Goal: Task Accomplishment & Management: Manage account settings

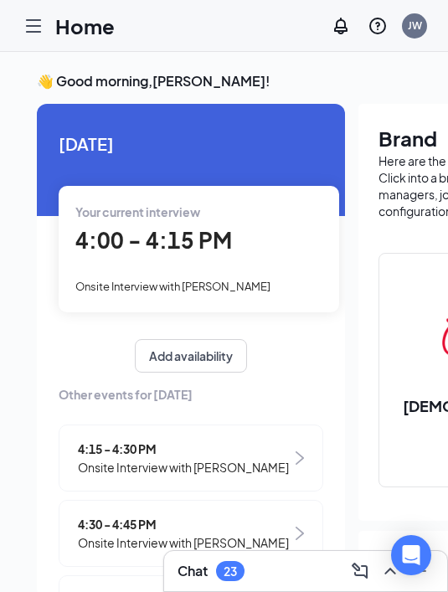
click at [256, 278] on div "Onsite Interview with [PERSON_NAME]" at bounding box center [198, 286] width 247 height 18
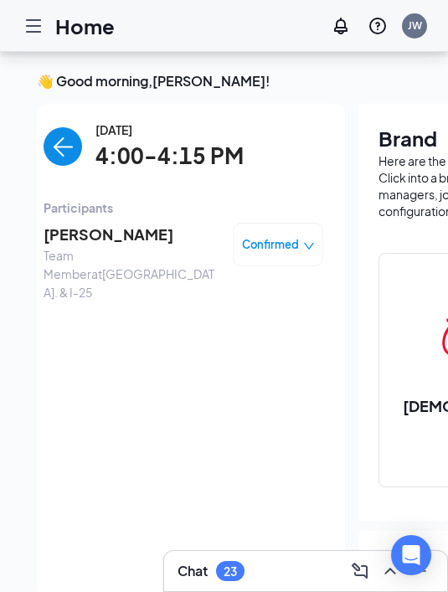
click at [243, 236] on span "Confirmed" at bounding box center [270, 244] width 57 height 17
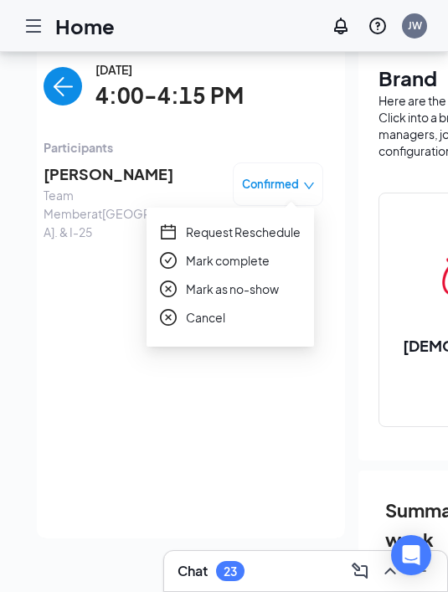
click at [90, 189] on span "Team Member at North Academy Blvd. & I-25" at bounding box center [132, 213] width 176 height 55
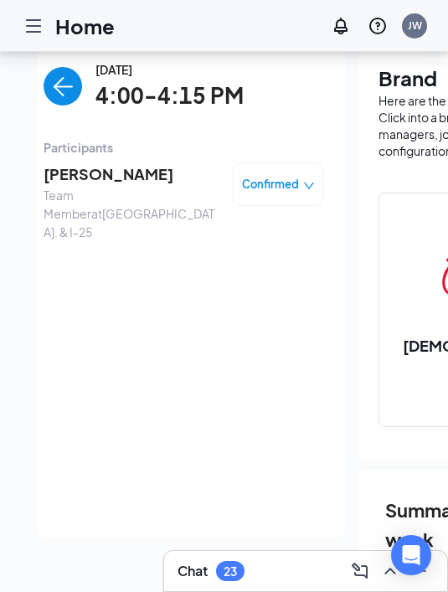
click at [91, 181] on span "Lily Russell" at bounding box center [132, 174] width 176 height 23
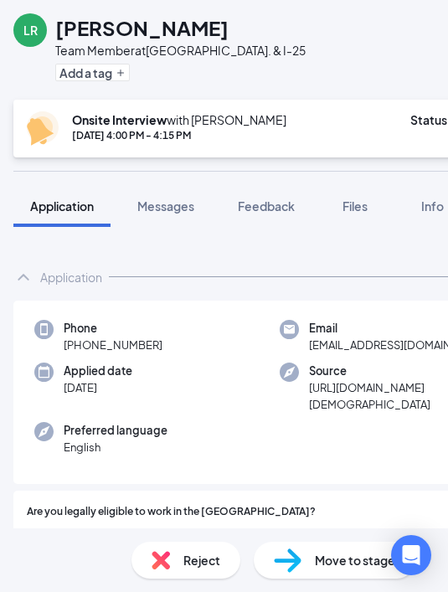
click at [170, 357] on div "Phone +1 (727) 348-7182 Email lilyrussell590@gmail.com Applied date Sep 12 Sour…" at bounding box center [279, 393] width 533 height 184
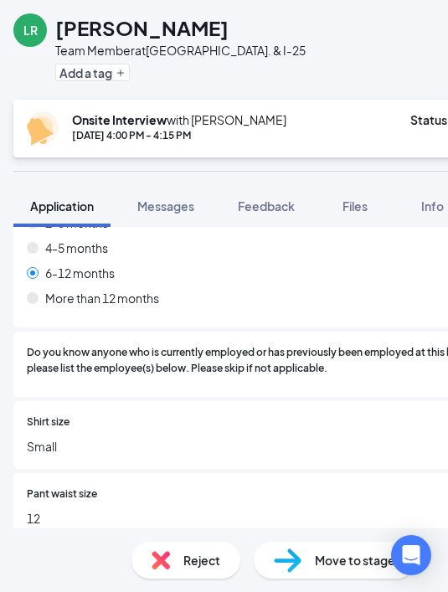
scroll to position [1375, 0]
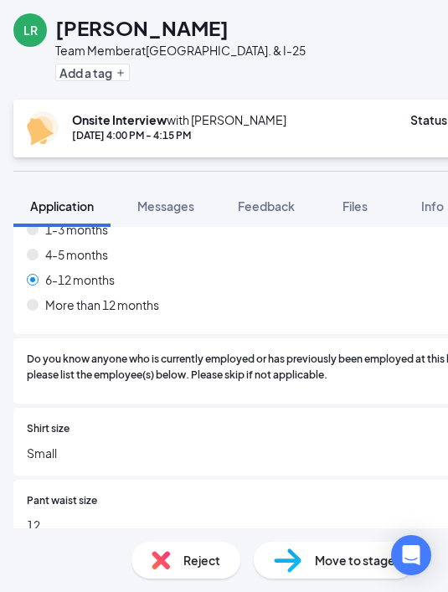
click at [281, 352] on span "Do you know anyone who is currently employed or has previously been employed at…" at bounding box center [280, 368] width 506 height 32
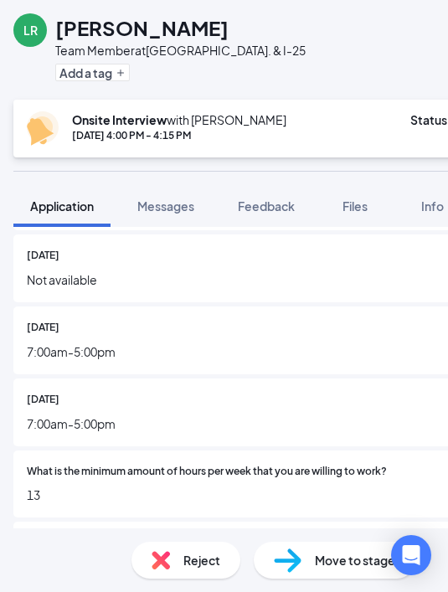
scroll to position [0, 0]
click at [189, 417] on div "Saturday 7:00am-5:00pm" at bounding box center [279, 413] width 533 height 68
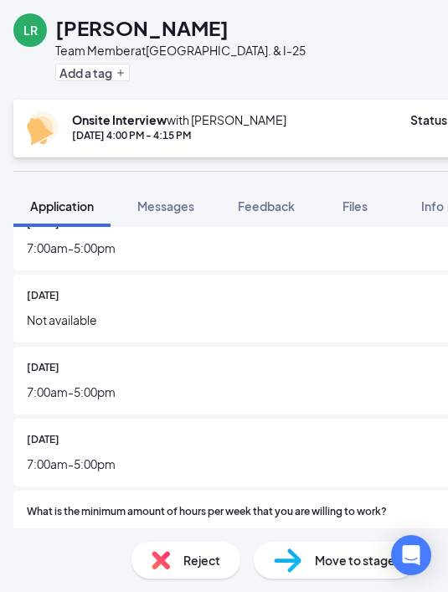
scroll to position [928, 0]
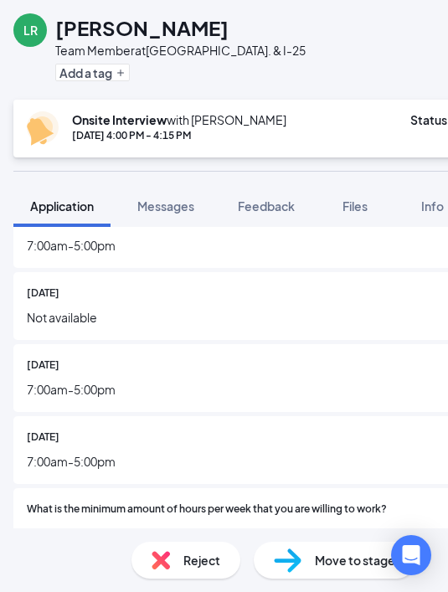
click at [220, 452] on div "Saturday 7:00am-5:00pm" at bounding box center [279, 451] width 533 height 68
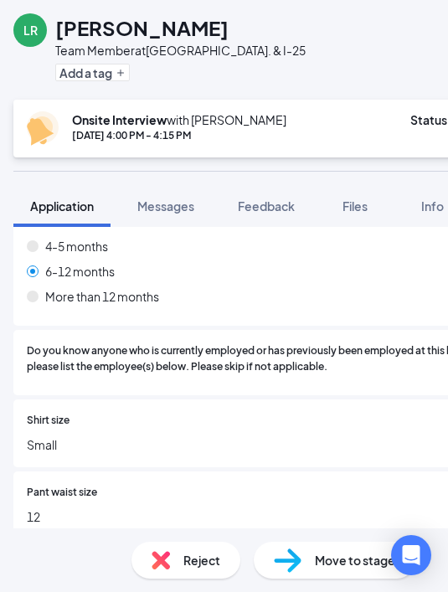
scroll to position [1382, 0]
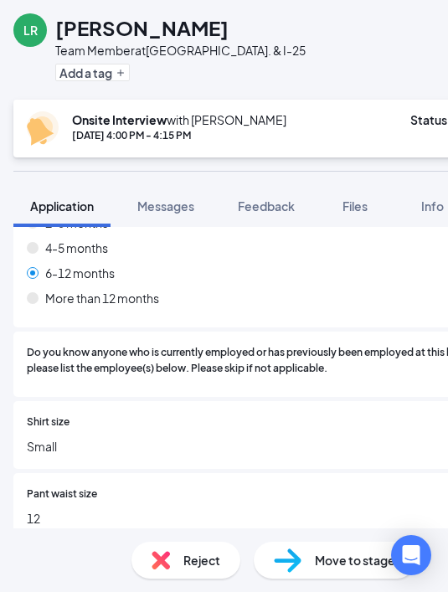
click at [314, 401] on div "Shirt size Small" at bounding box center [279, 435] width 533 height 68
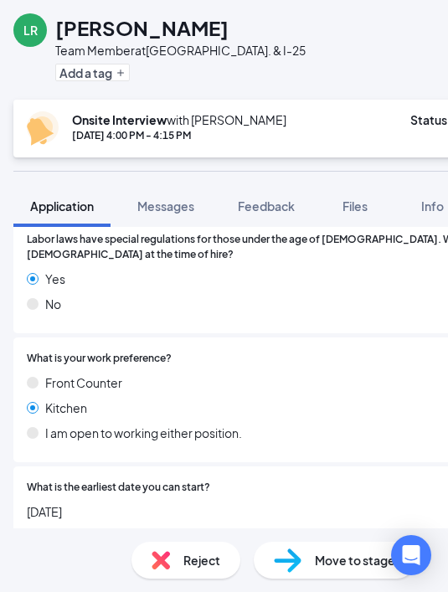
scroll to position [352, 0]
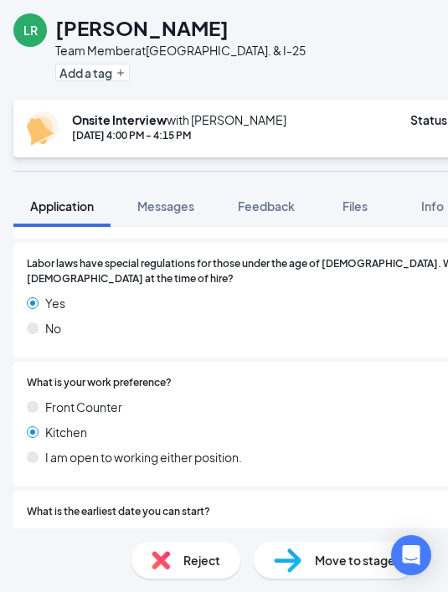
click at [412, 398] on div "Front Counter Kitchen I am open to working either position." at bounding box center [280, 435] width 506 height 75
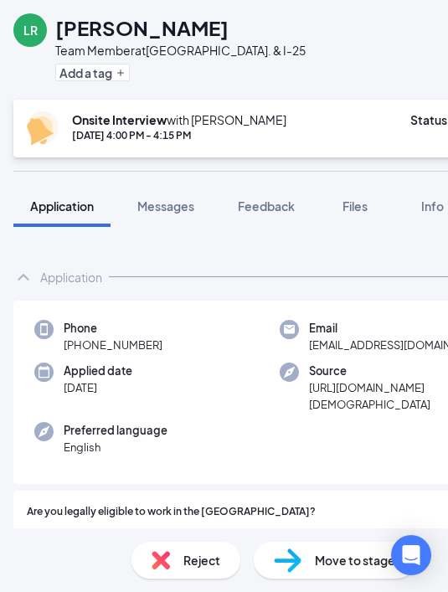
scroll to position [32, 0]
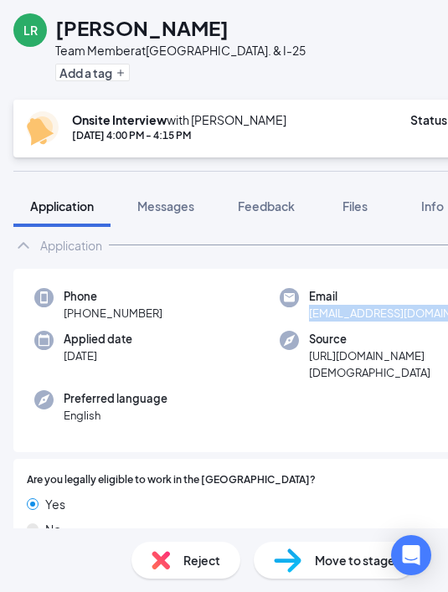
copy span "lilyrussell590@gmail.com"
copy span "+1 (727) 348-7182"
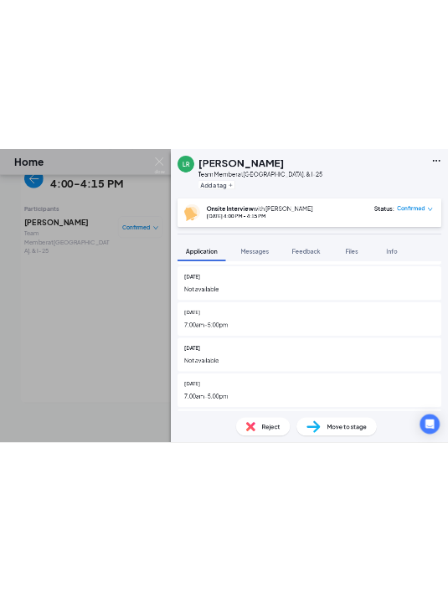
scroll to position [0, 0]
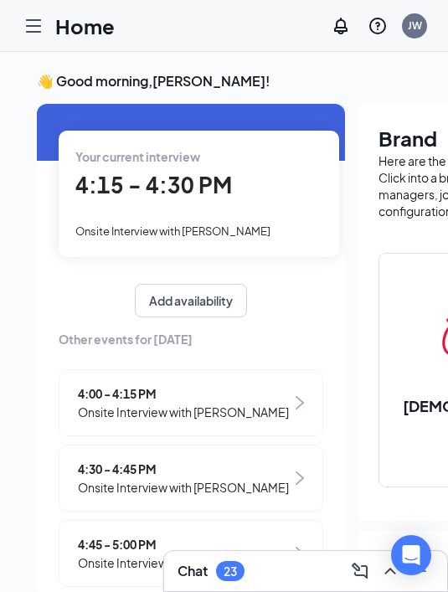
scroll to position [56, 0]
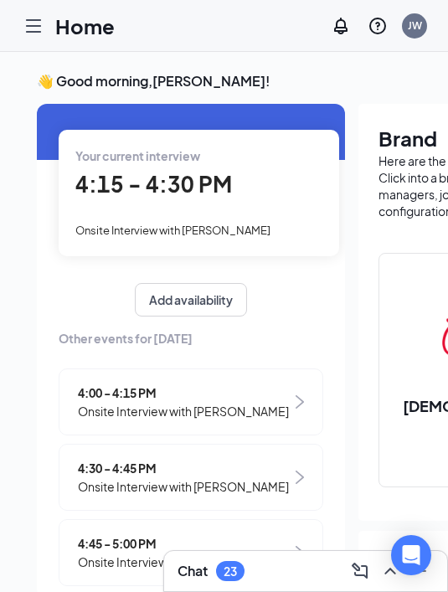
click at [243, 192] on div "4:15 - 4:30 PM" at bounding box center [198, 185] width 247 height 34
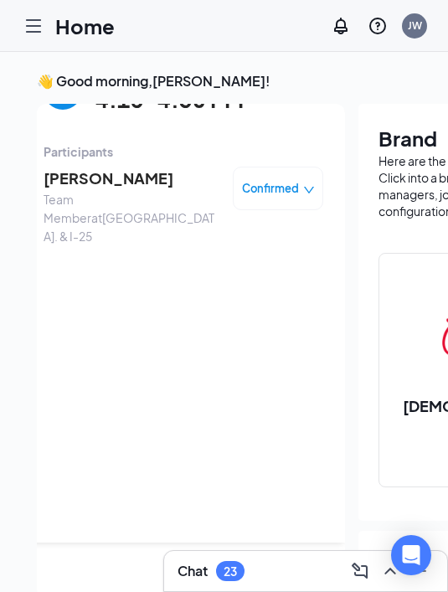
scroll to position [0, 0]
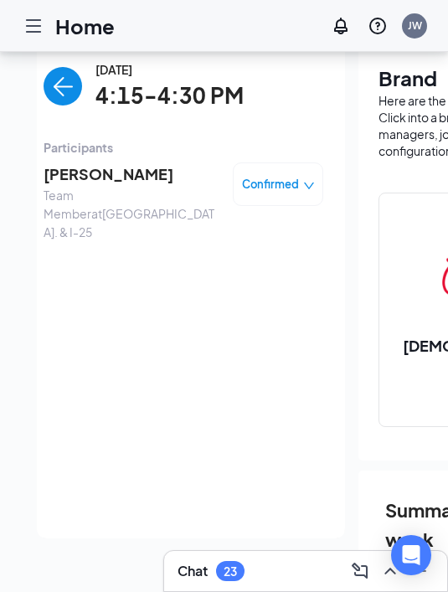
click at [179, 170] on span "TIMOTHY COLEMAN" at bounding box center [132, 174] width 176 height 23
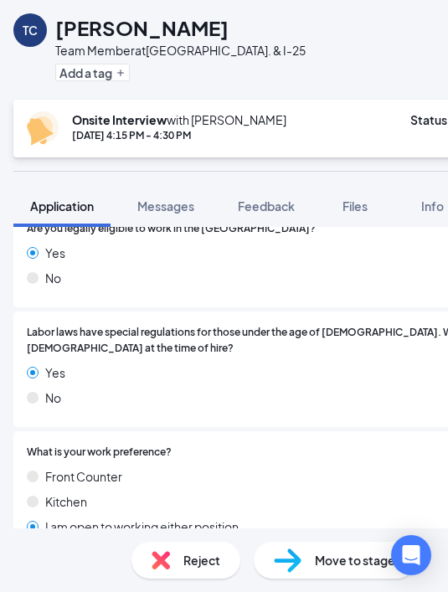
scroll to position [259, 0]
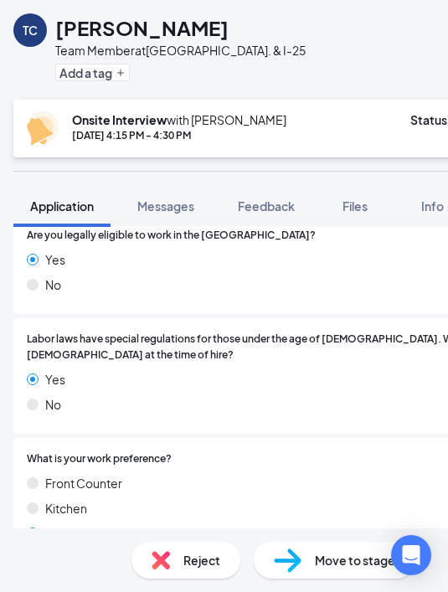
click at [191, 392] on div "Labor laws have special regulations for those under the age of 16. Will you be …" at bounding box center [280, 376] width 506 height 89
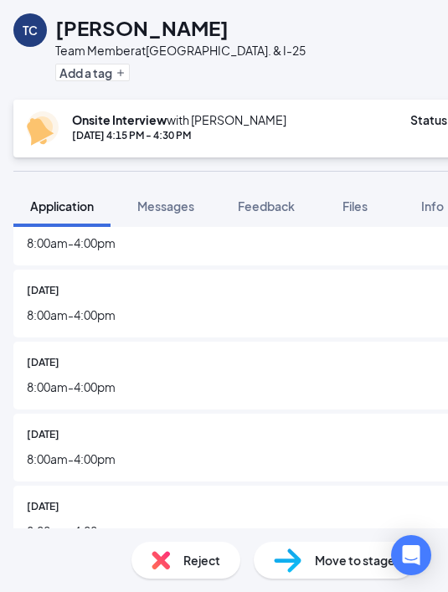
scroll to position [701, 0]
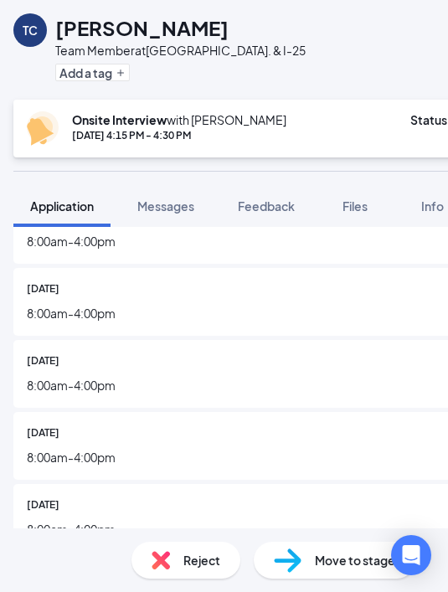
click at [215, 379] on span "8:00am-4:00pm" at bounding box center [280, 385] width 506 height 18
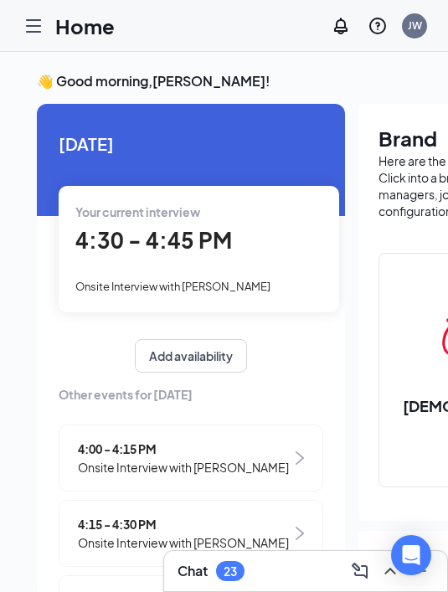
click at [109, 275] on div "Your current interview 4:30 - 4:45 PM Onsite Interview with [PERSON_NAME]" at bounding box center [199, 249] width 281 height 126
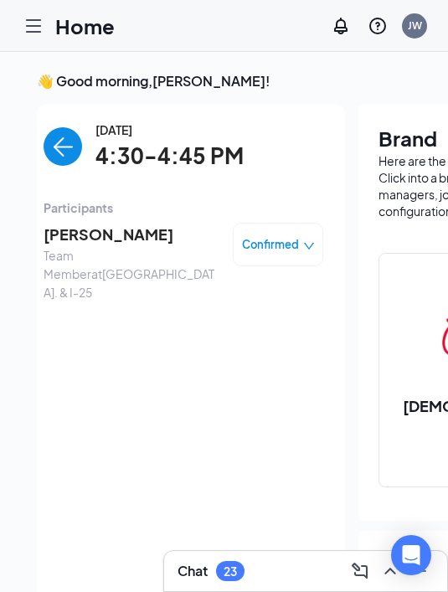
scroll to position [60, 0]
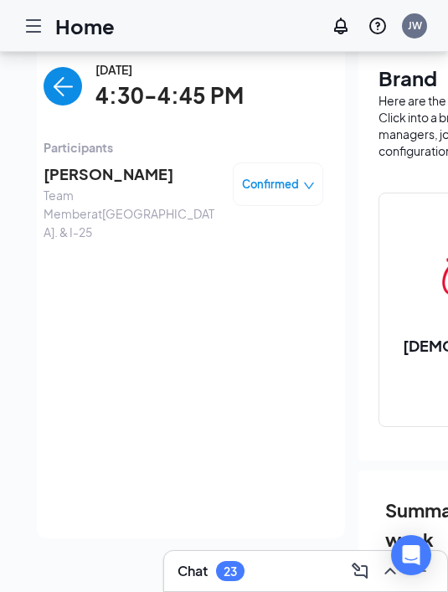
click at [120, 177] on span "Emily Malone" at bounding box center [132, 174] width 176 height 23
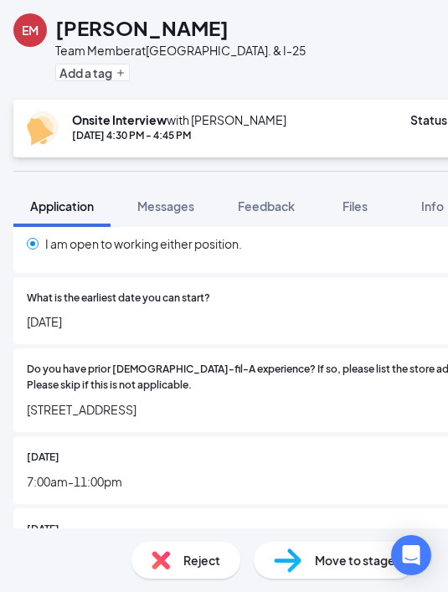
scroll to position [546, 0]
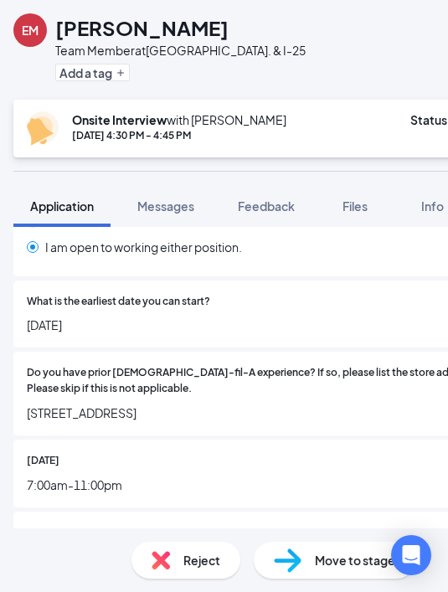
click at [251, 404] on span "6423 Hillcrest Ave, Dallas, TX 75205" at bounding box center [280, 413] width 506 height 18
click at [349, 352] on div "Do you have prior Chick-fil-A experience? If so, please list the store address(…" at bounding box center [279, 394] width 533 height 84
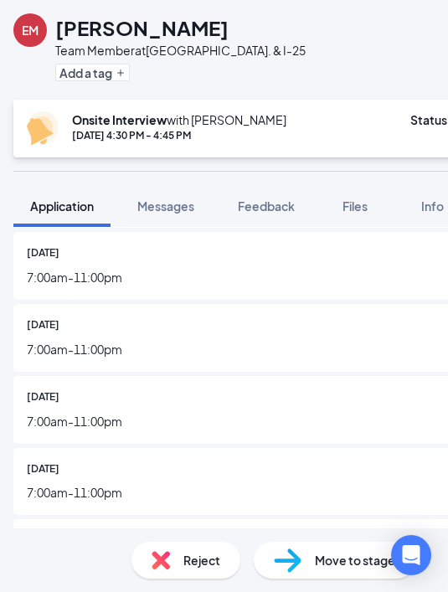
scroll to position [826, 0]
click at [368, 292] on div "Are you legally eligible to work in the US? Yes No Labor laws have special regu…" at bounding box center [279, 410] width 533 height 1527
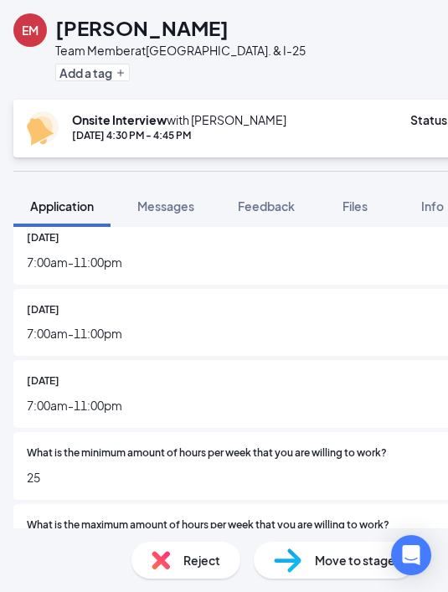
scroll to position [1049, 0]
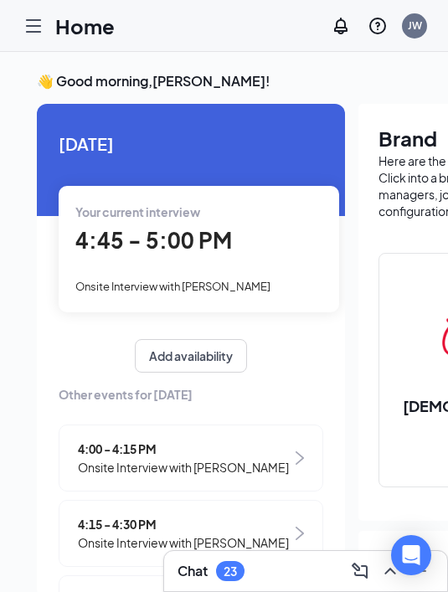
click at [190, 265] on div "Your current interview 4:45 - 5:00 PM Onsite Interview with Malcolm Sharp" at bounding box center [199, 249] width 281 height 126
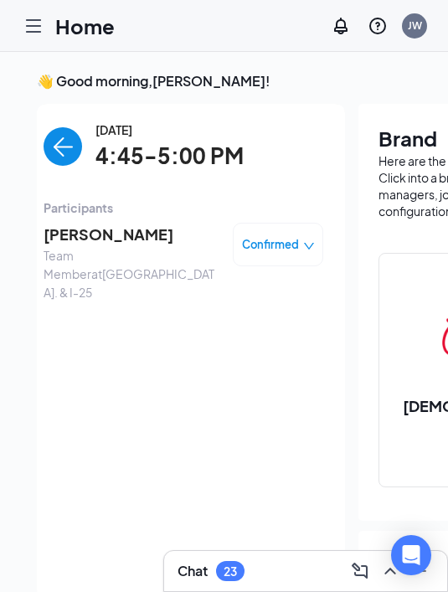
scroll to position [60, 0]
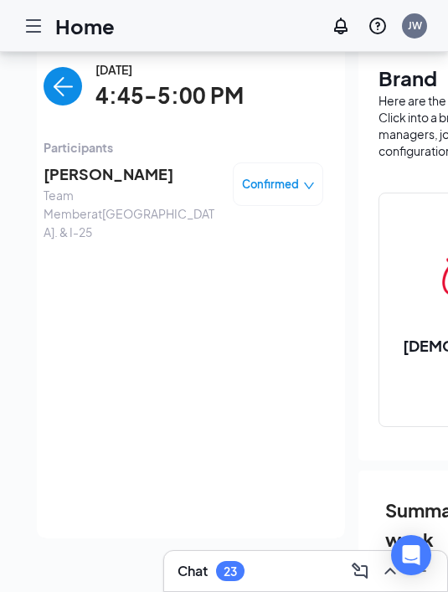
click at [127, 168] on span "Malcolm Sharp" at bounding box center [132, 174] width 176 height 23
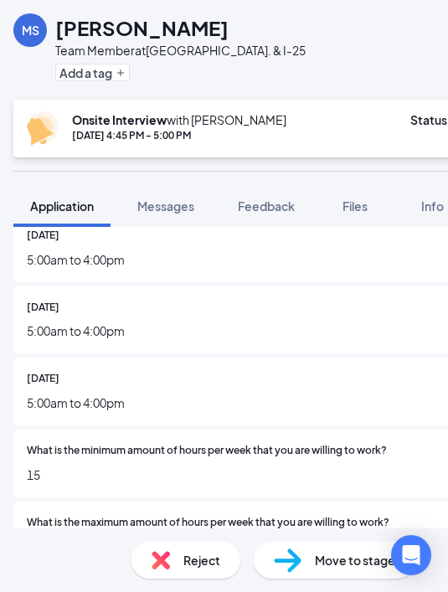
scroll to position [1163, 0]
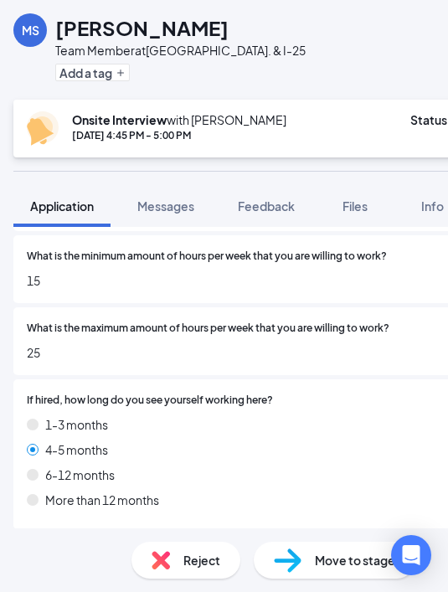
click at [181, 358] on div "What is the maximum amount of hours per week that you are willing to work? 25" at bounding box center [279, 342] width 533 height 68
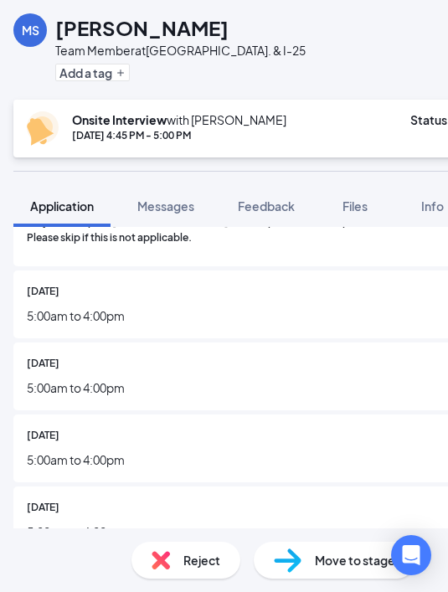
scroll to position [695, 0]
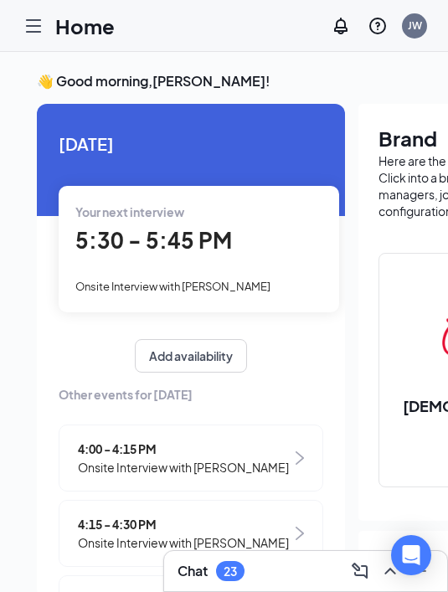
click at [230, 249] on div "5:30 - 5:45 PM" at bounding box center [198, 241] width 247 height 34
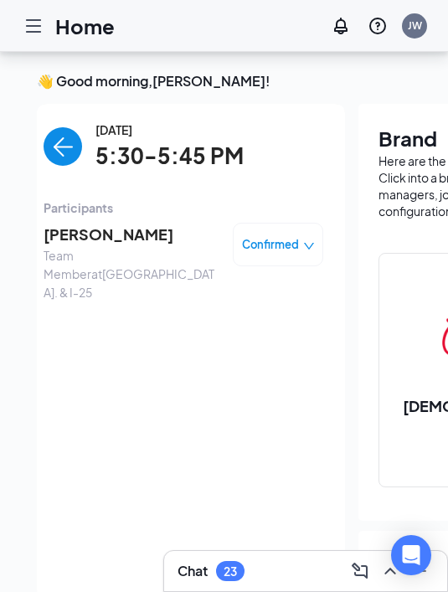
scroll to position [60, 0]
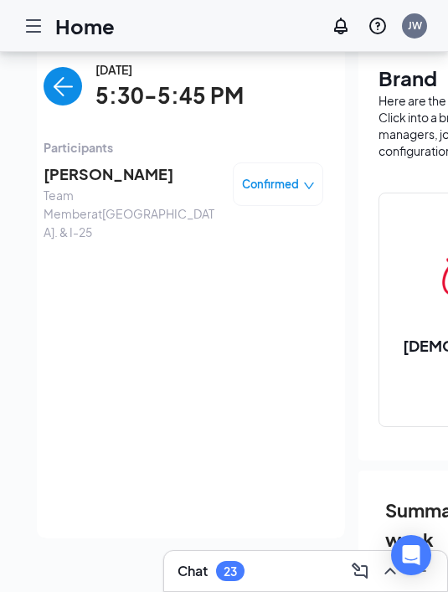
click at [132, 184] on span "[PERSON_NAME]" at bounding box center [132, 174] width 176 height 23
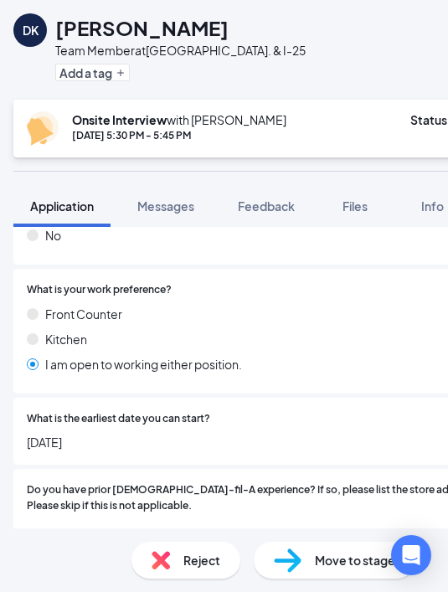
scroll to position [427, 0]
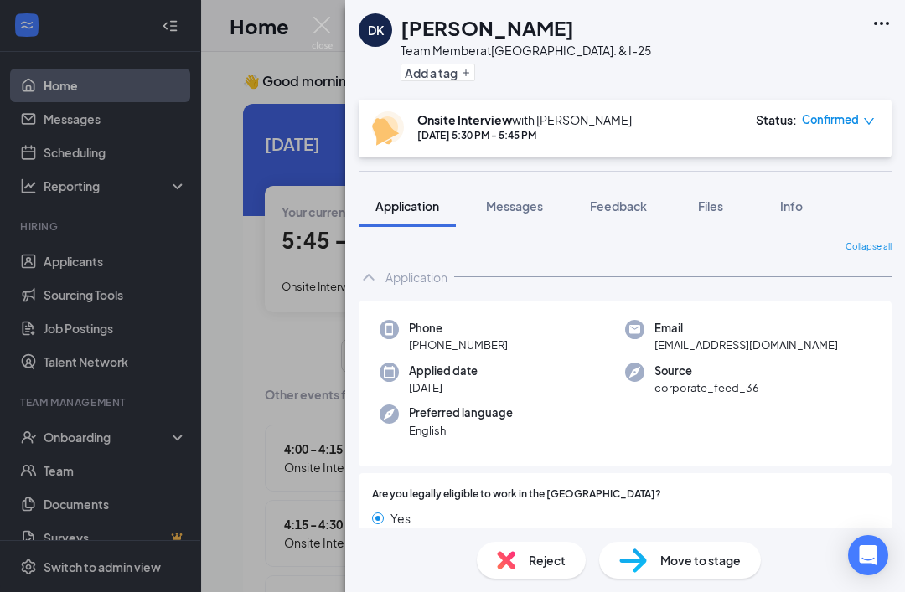
click at [339, 25] on div "DK [PERSON_NAME] Team Member at [GEOGRAPHIC_DATA]. & I-25 Add a tag Onsite Inte…" at bounding box center [452, 296] width 905 height 592
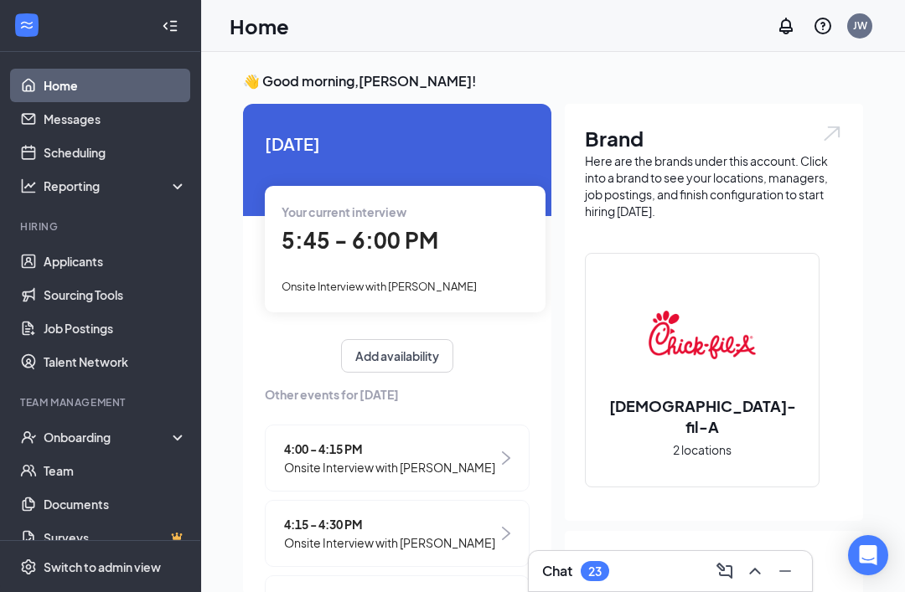
click at [326, 27] on div "Home JW" at bounding box center [553, 26] width 704 height 52
click at [426, 254] on div "5:45 - 6:00 PM" at bounding box center [405, 241] width 247 height 34
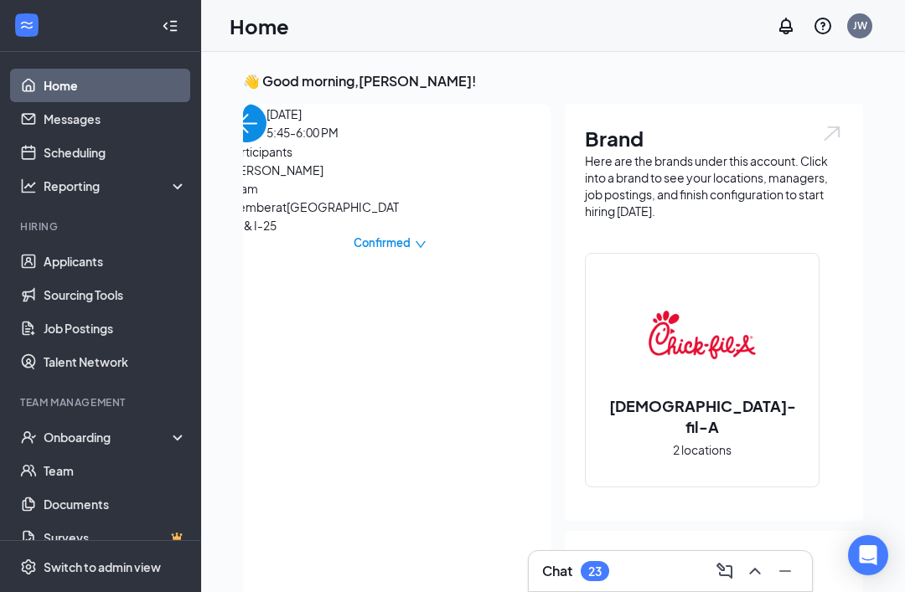
scroll to position [60, 0]
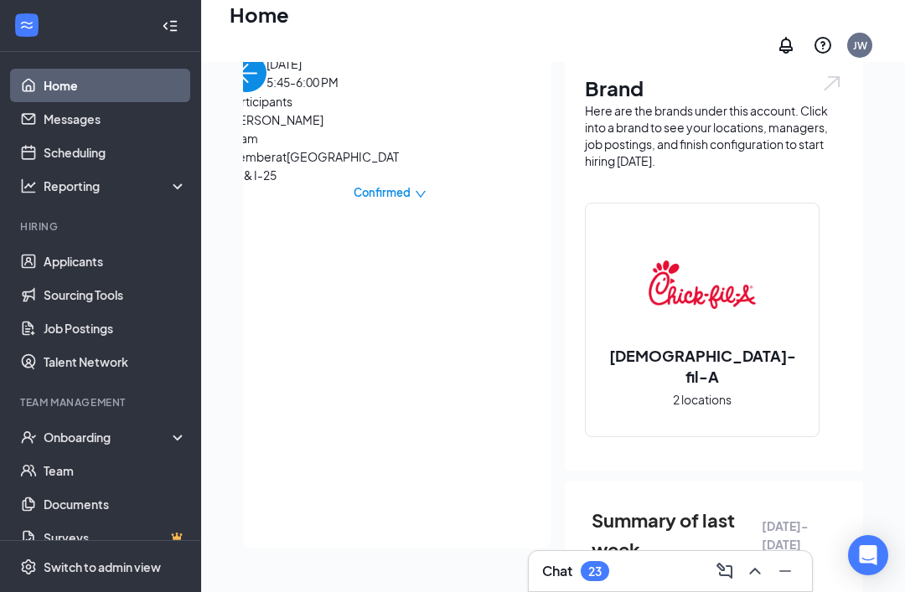
click at [366, 184] on span "Team Member at [GEOGRAPHIC_DATA]. & I-25" at bounding box center [316, 156] width 176 height 55
click at [340, 129] on span "[PERSON_NAME]" at bounding box center [316, 120] width 176 height 18
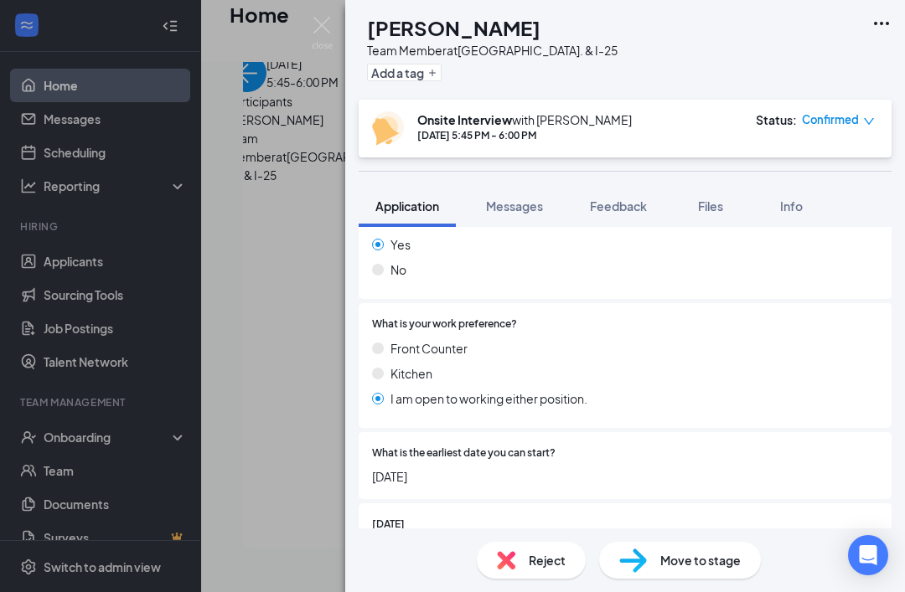
scroll to position [390, 0]
